Goal: Transaction & Acquisition: Download file/media

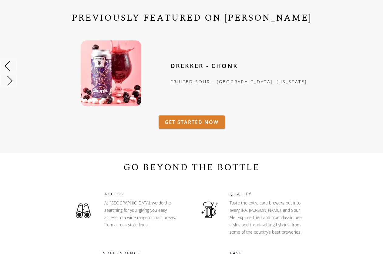
scroll to position [376, 0]
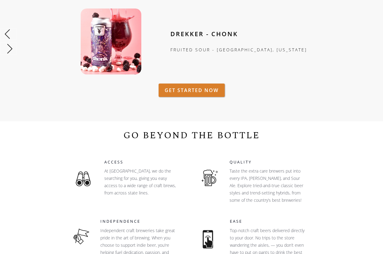
click at [197, 83] on link "GET STARTED NOW" at bounding box center [192, 89] width 66 height 13
click at [181, 83] on link "GET STARTED NOW" at bounding box center [192, 89] width 66 height 13
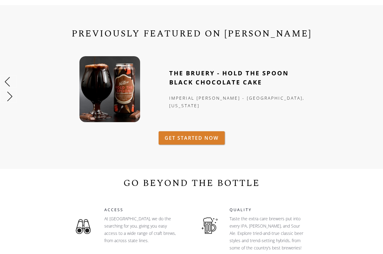
scroll to position [273, 0]
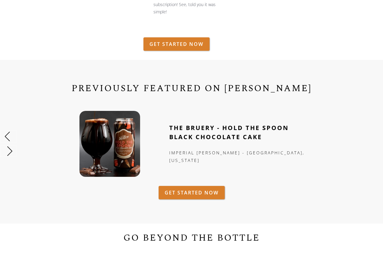
click at [124, 149] on img "5 of 6" at bounding box center [110, 144] width 61 height 66
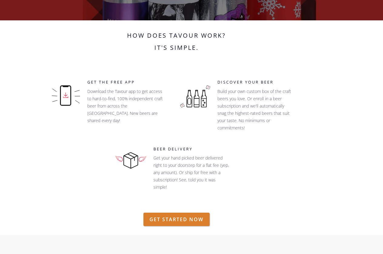
scroll to position [0, 0]
